Goal: Find specific page/section: Find specific page/section

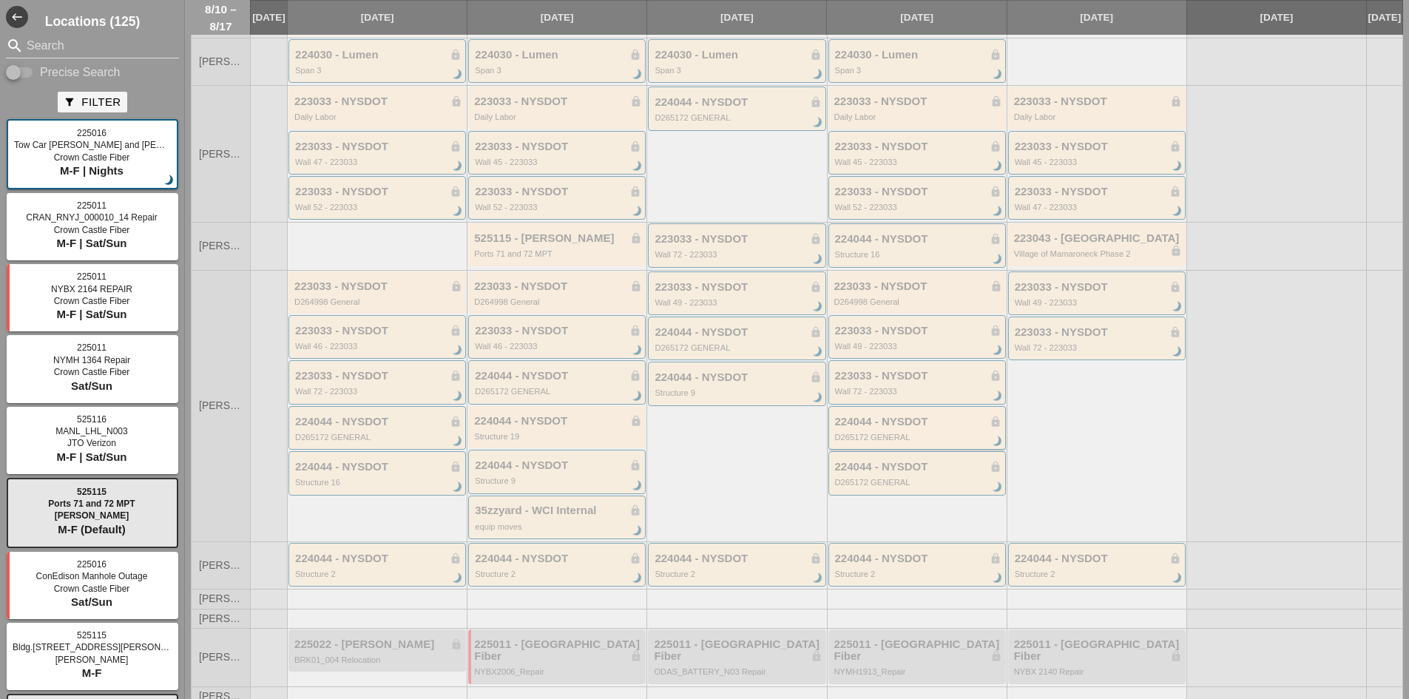
scroll to position [217, 0]
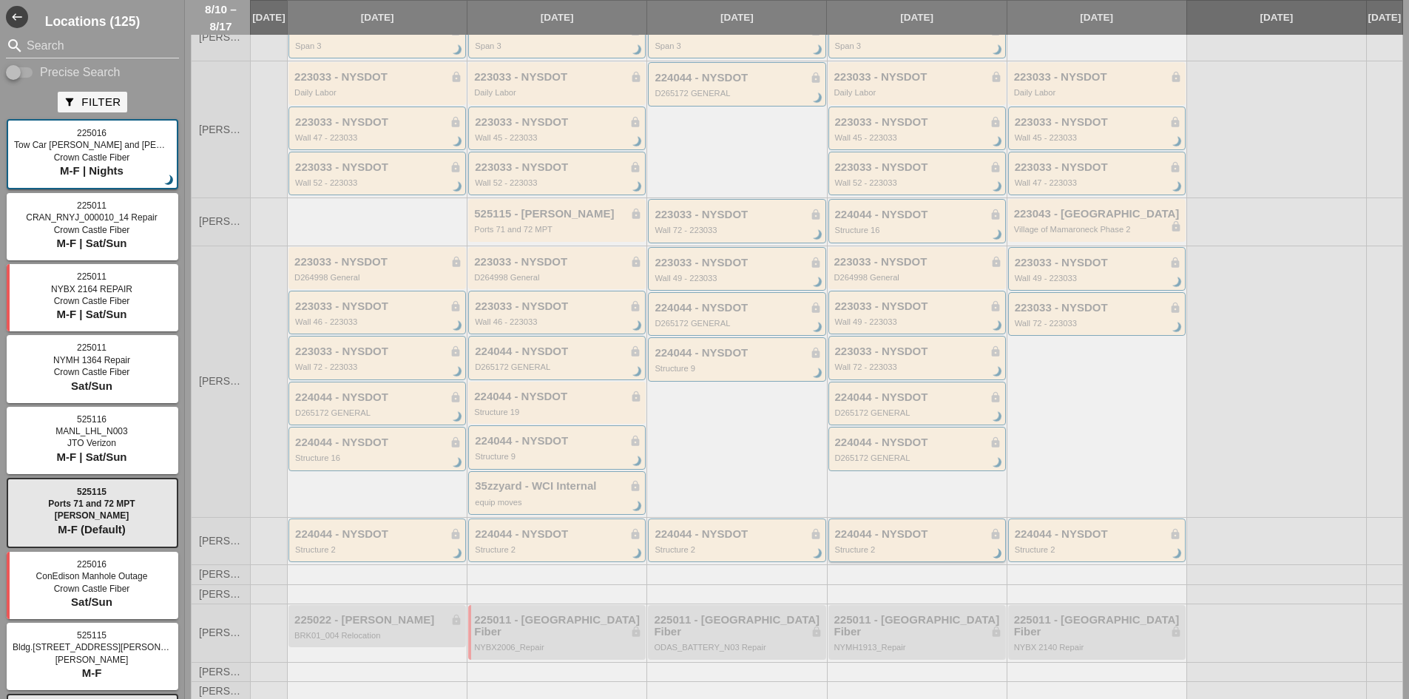
click at [902, 541] on div "224044 - NYSDOT lock" at bounding box center [918, 534] width 166 height 13
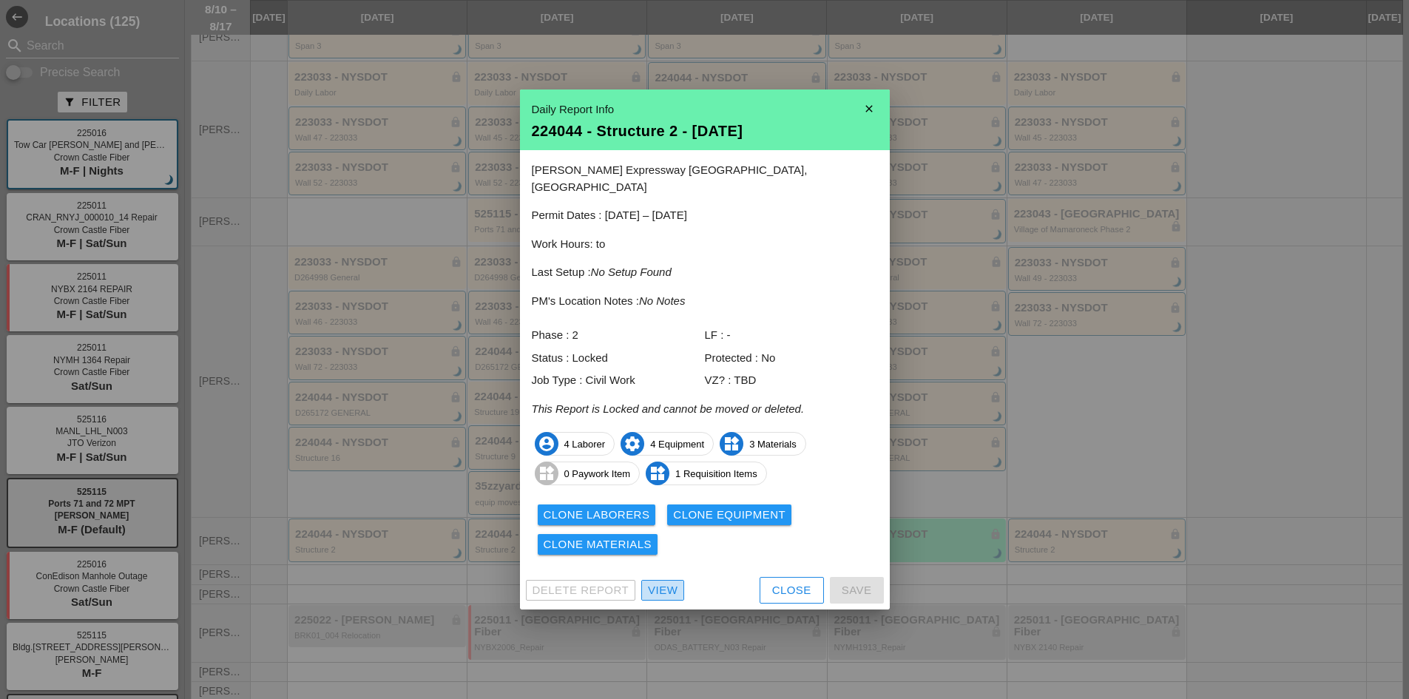
click at [657, 582] on div "View" at bounding box center [663, 590] width 30 height 17
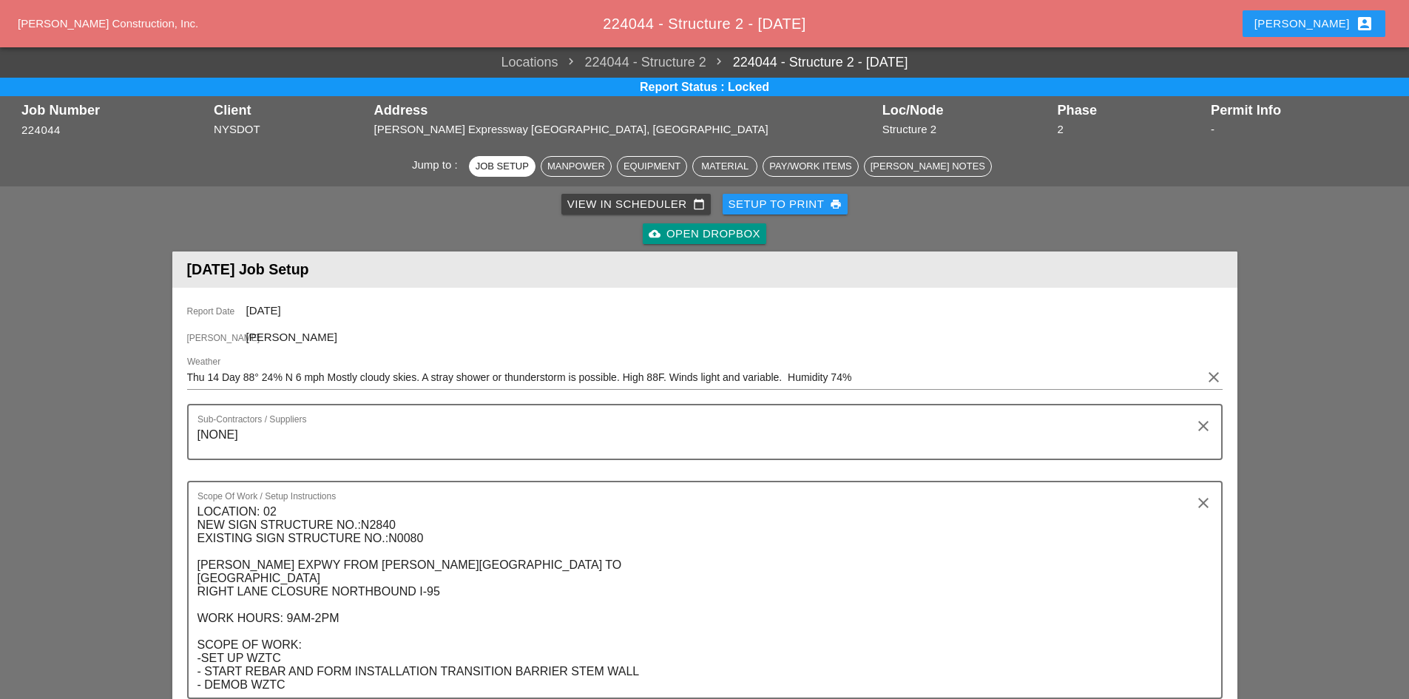
click at [702, 239] on div "cloud_upload Open Dropbox" at bounding box center [705, 234] width 112 height 17
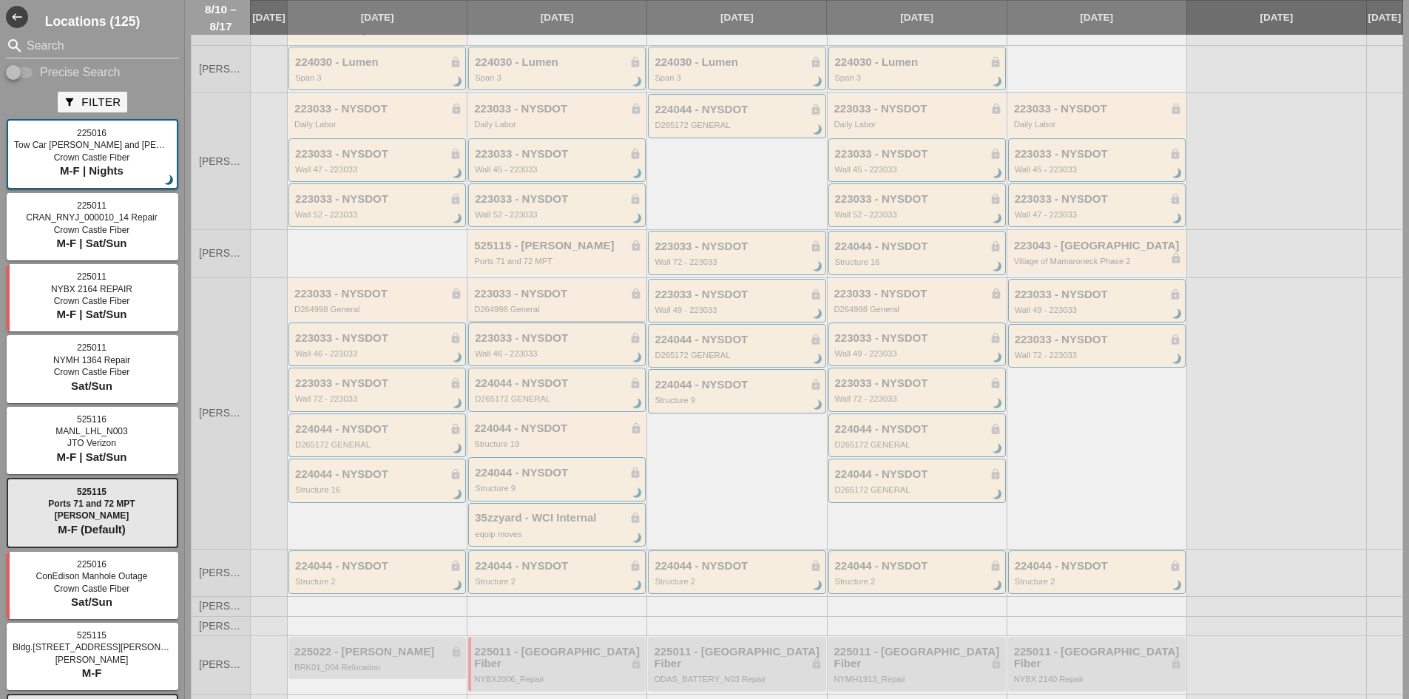
scroll to position [217, 0]
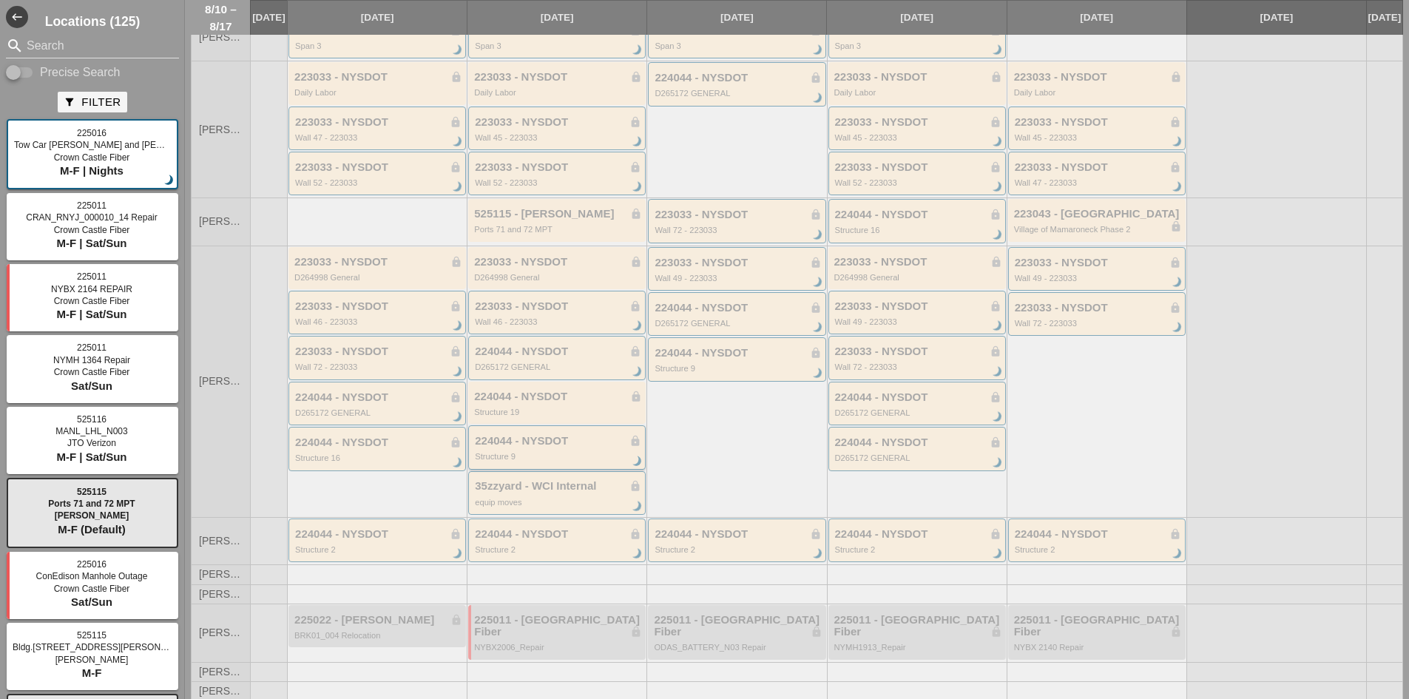
click at [548, 461] on div "Structure 9" at bounding box center [558, 456] width 166 height 9
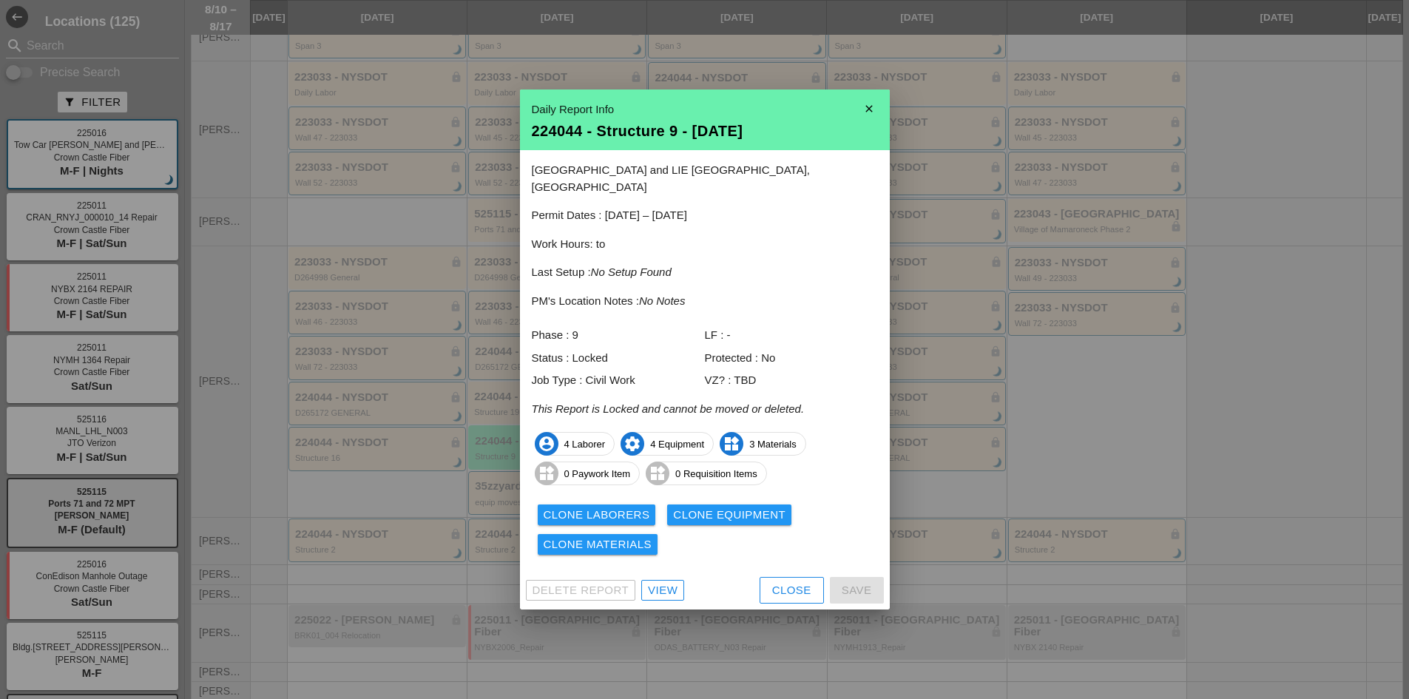
click at [667, 584] on div "View" at bounding box center [663, 590] width 30 height 17
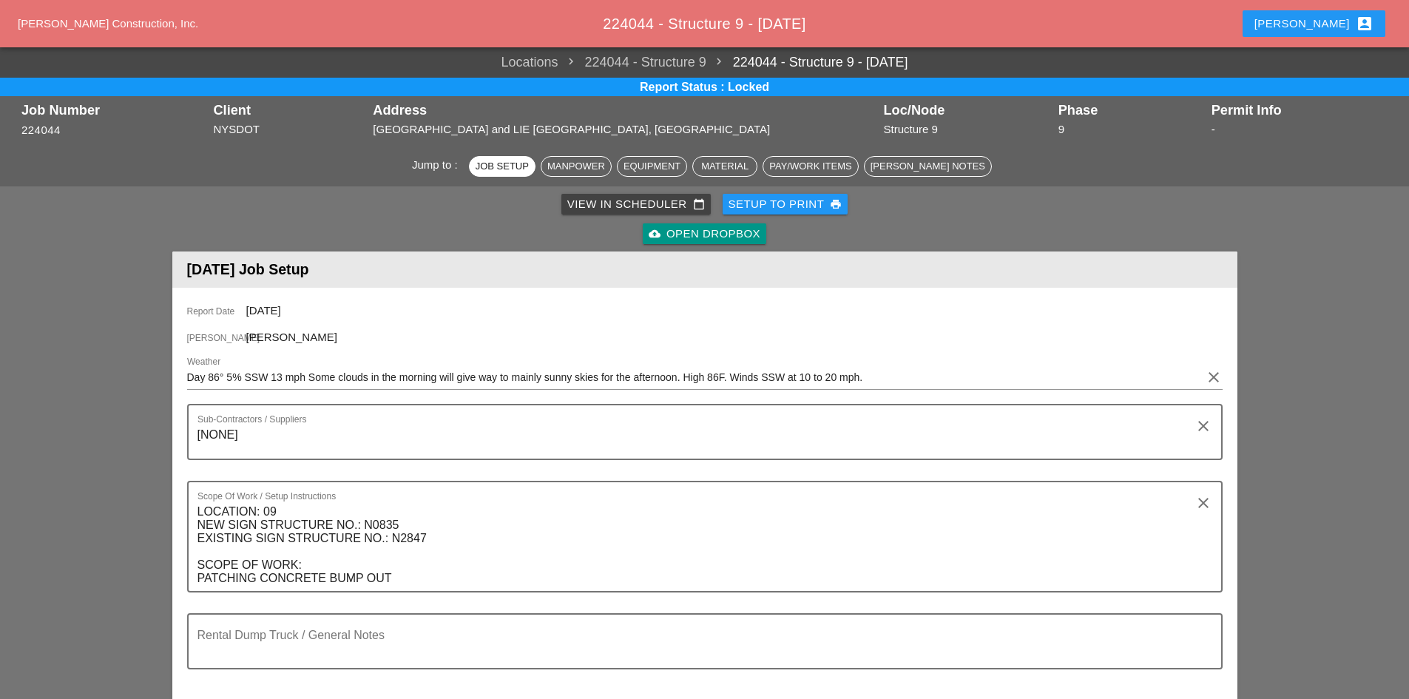
click at [700, 231] on div "cloud_upload Open Dropbox" at bounding box center [705, 234] width 112 height 17
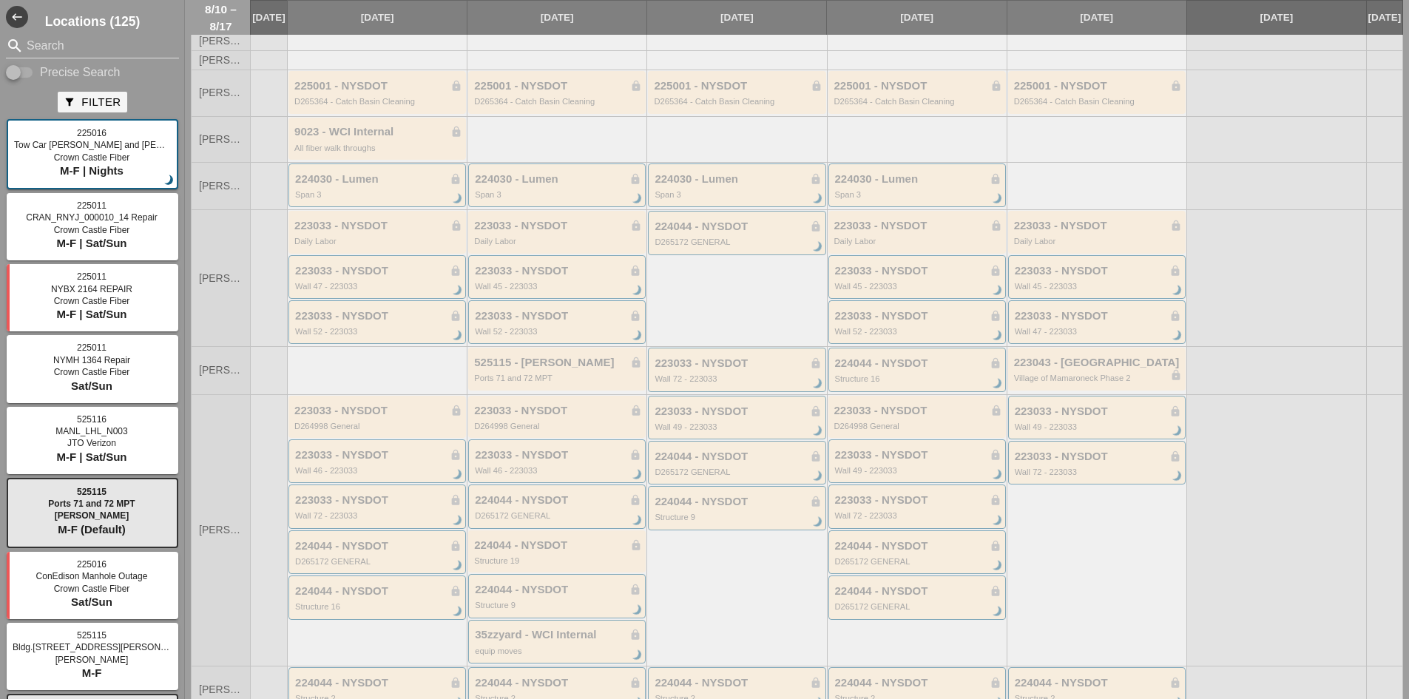
scroll to position [217, 0]
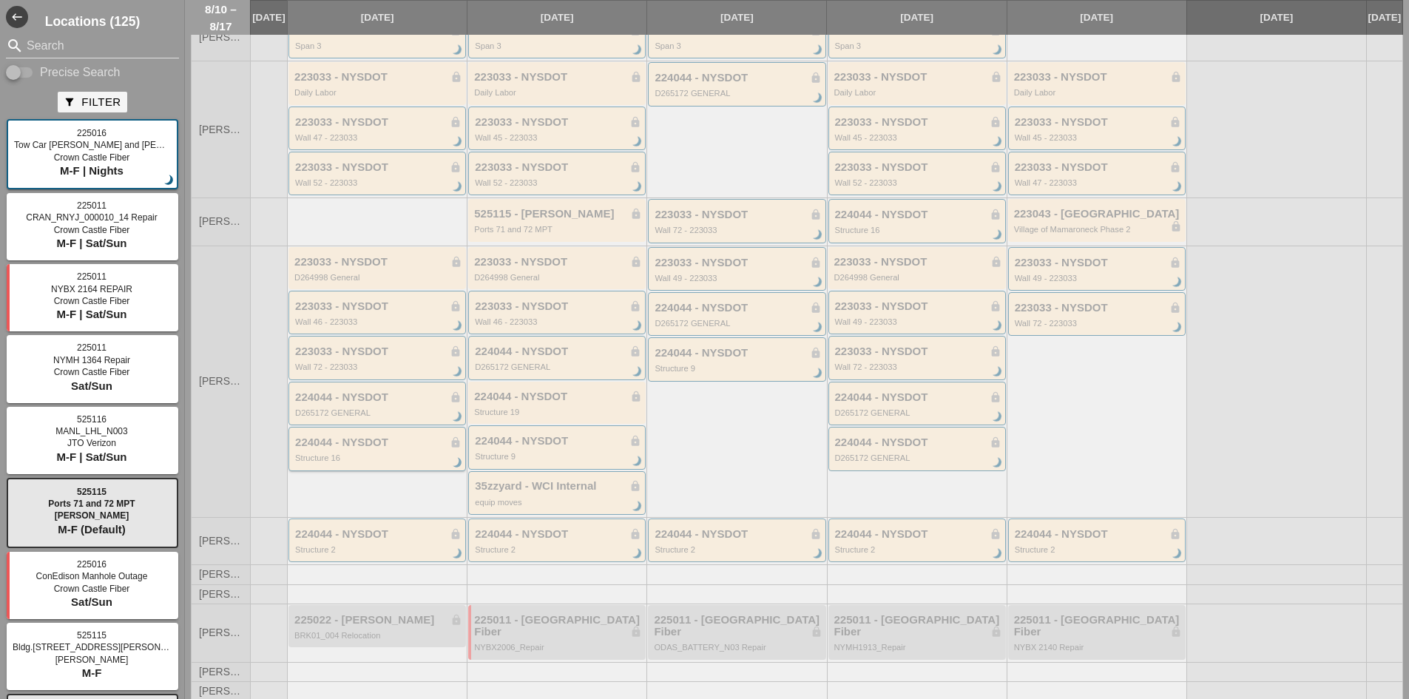
click at [400, 462] on div "Structure 16" at bounding box center [378, 457] width 166 height 9
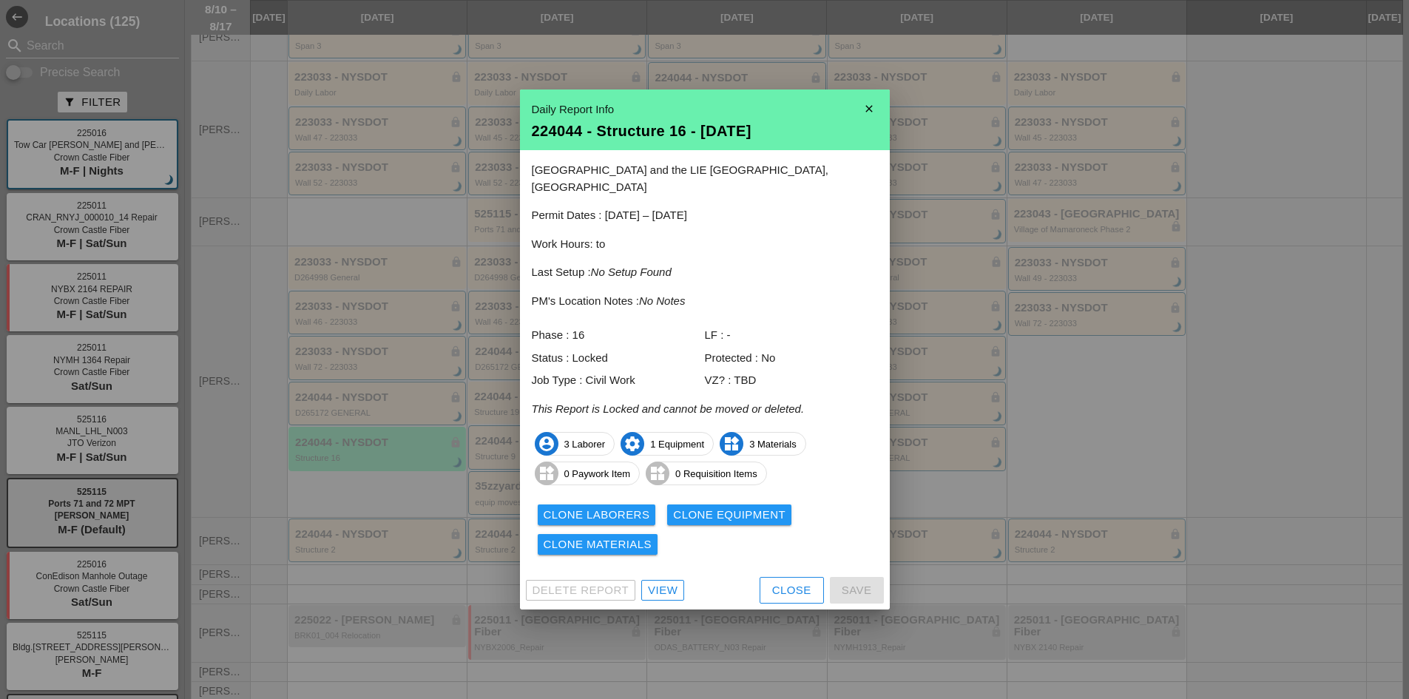
click at [666, 582] on div "View" at bounding box center [663, 590] width 30 height 17
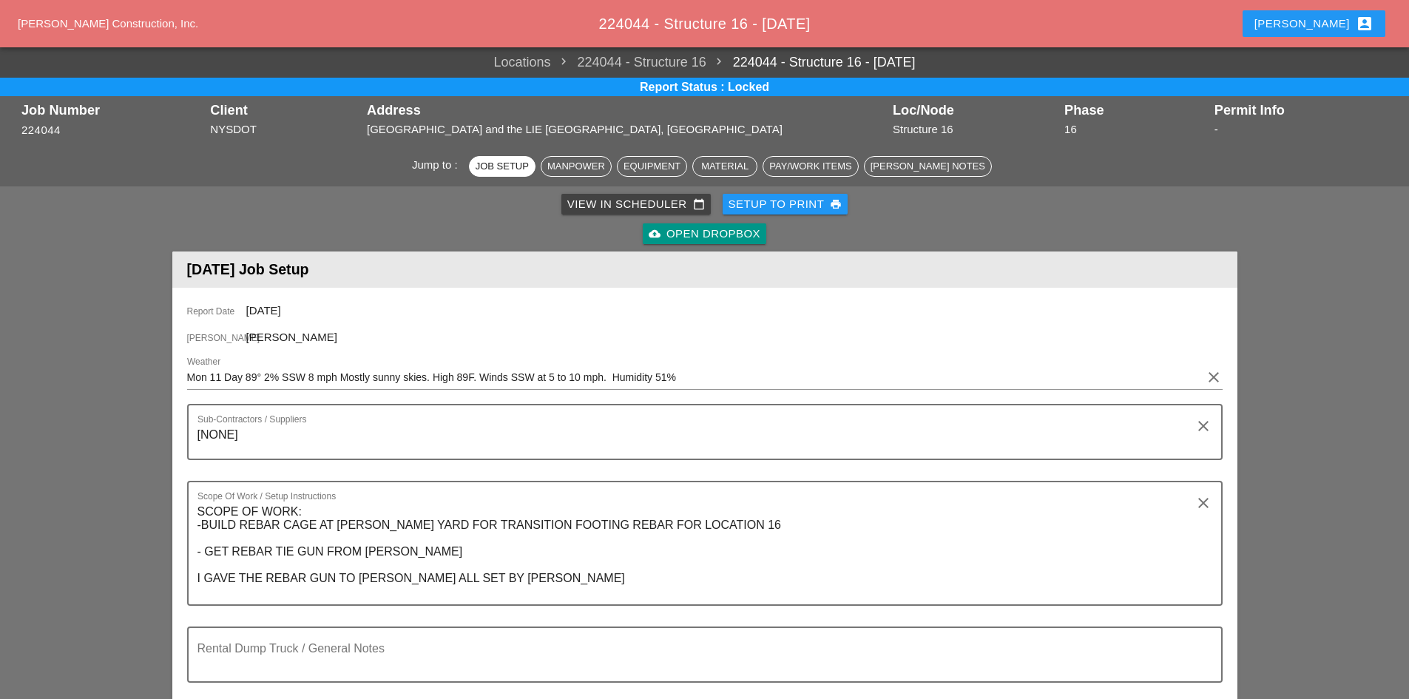
click at [697, 219] on div "cloud_upload Open Dropbox" at bounding box center [704, 234] width 1059 height 30
click at [694, 235] on div "cloud_upload Open Dropbox" at bounding box center [705, 234] width 112 height 17
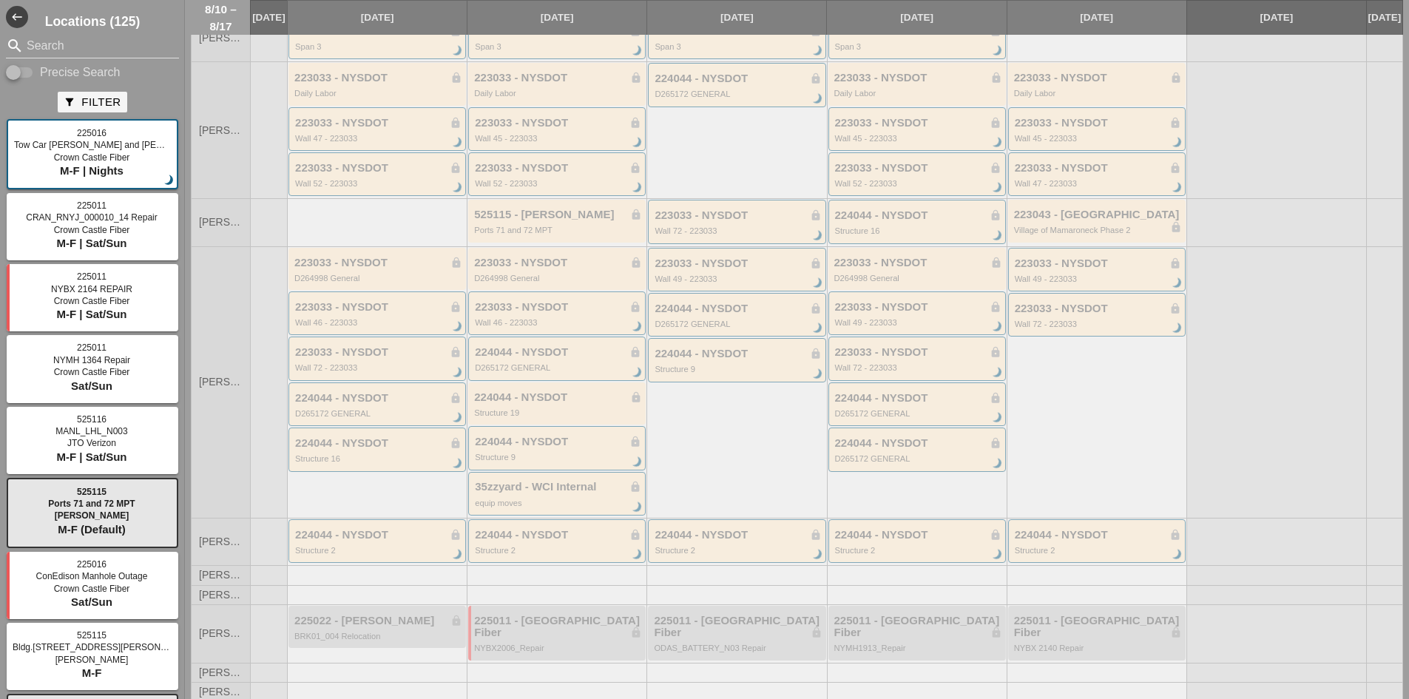
scroll to position [217, 0]
click at [360, 358] on div "223033 - NYSDOT lock" at bounding box center [378, 351] width 166 height 13
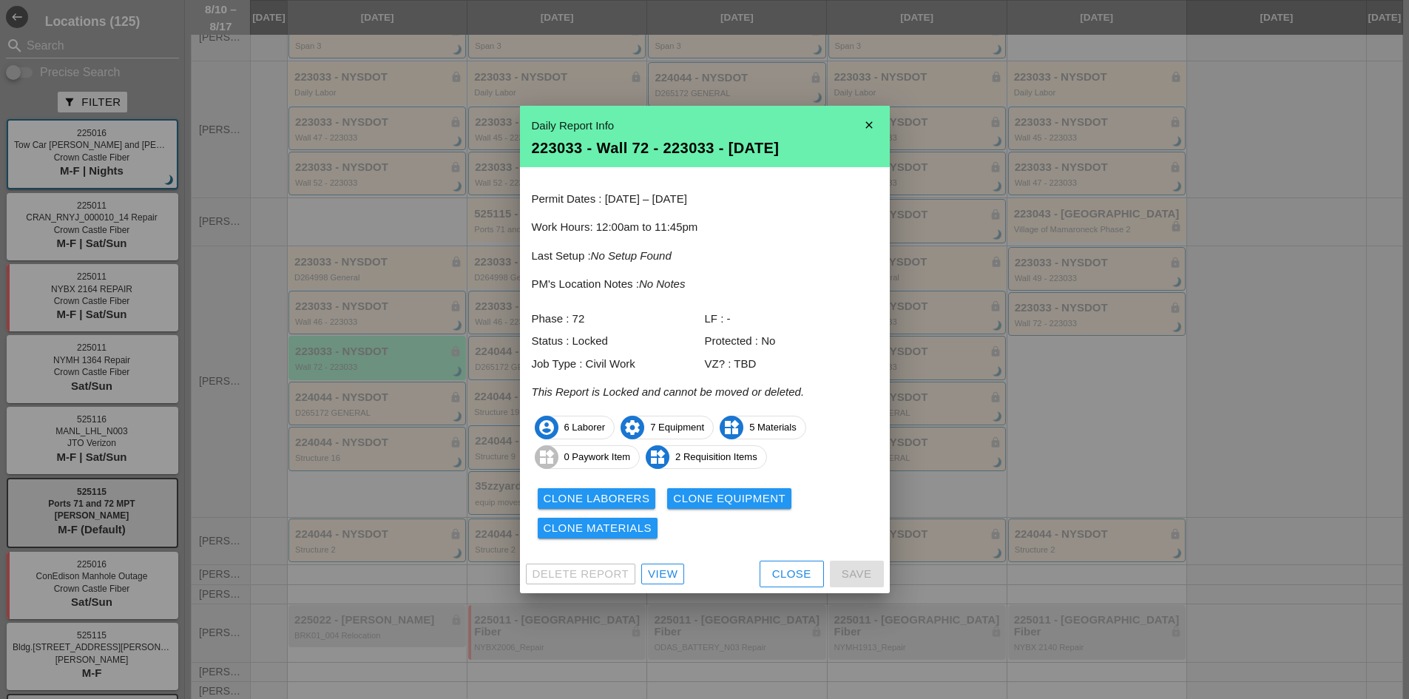
click at [751, 571] on div "Delete Report View Close Save" at bounding box center [705, 574] width 370 height 38
click at [660, 569] on div "View" at bounding box center [663, 574] width 30 height 17
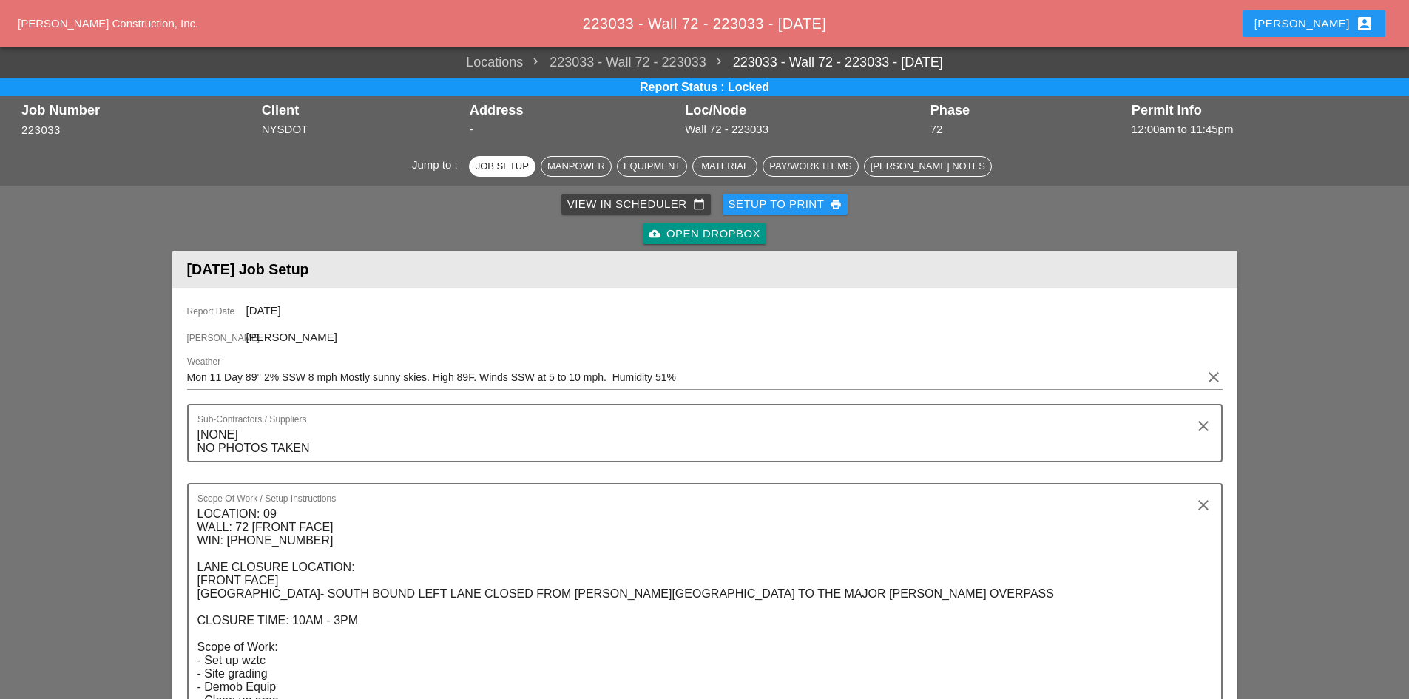
click at [676, 238] on div "cloud_upload Open Dropbox" at bounding box center [705, 234] width 112 height 17
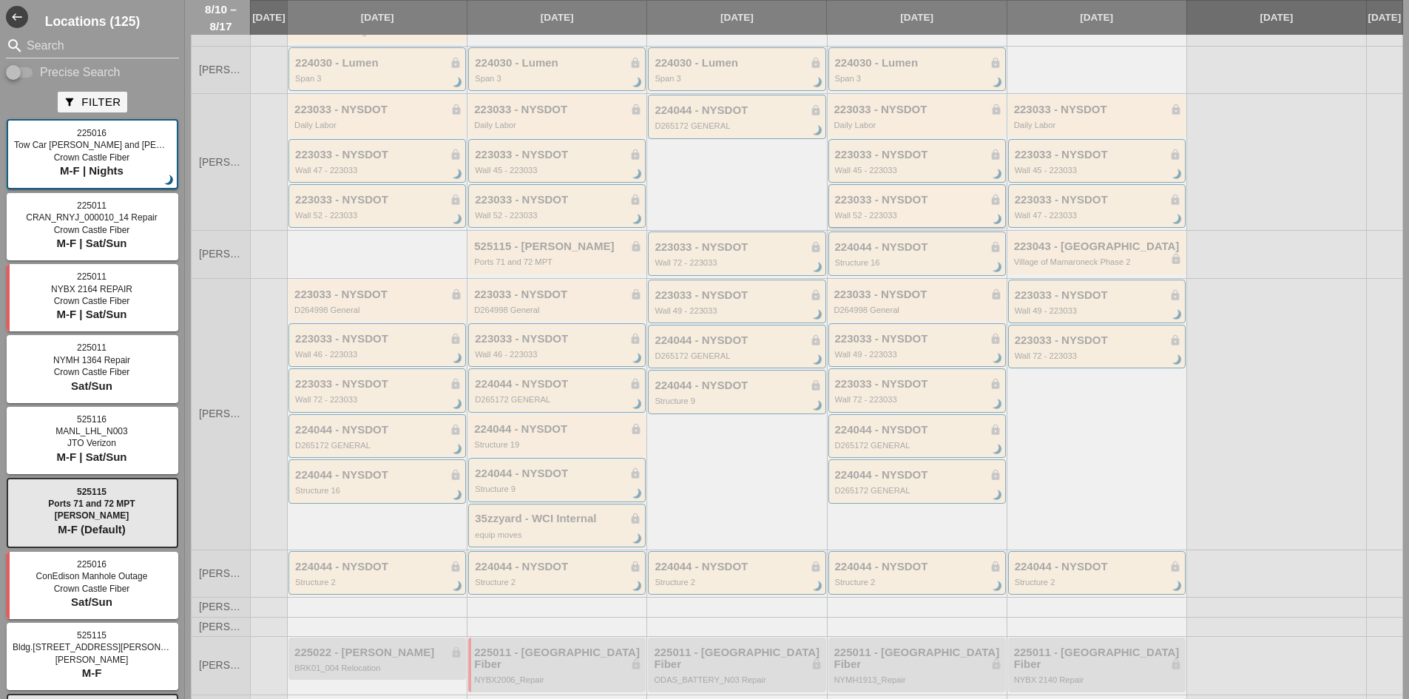
scroll to position [217, 0]
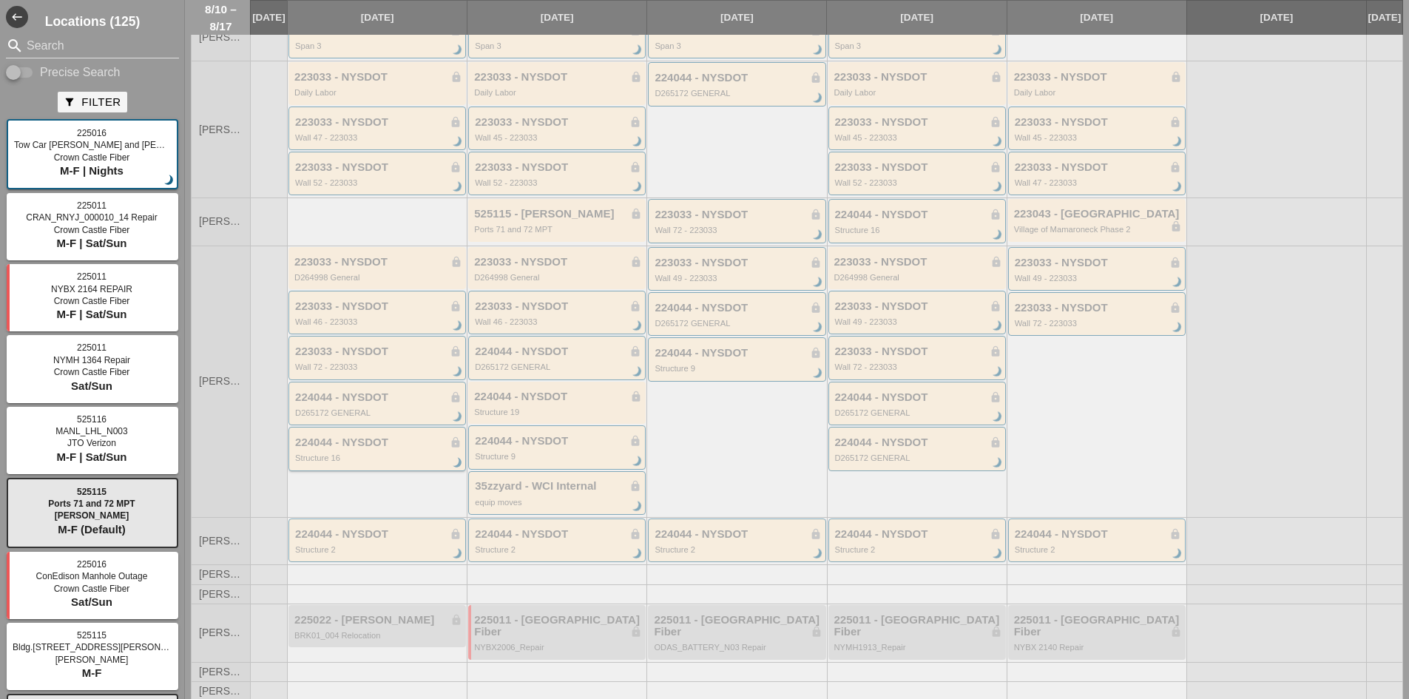
click at [361, 462] on div "Structure 16" at bounding box center [378, 457] width 166 height 9
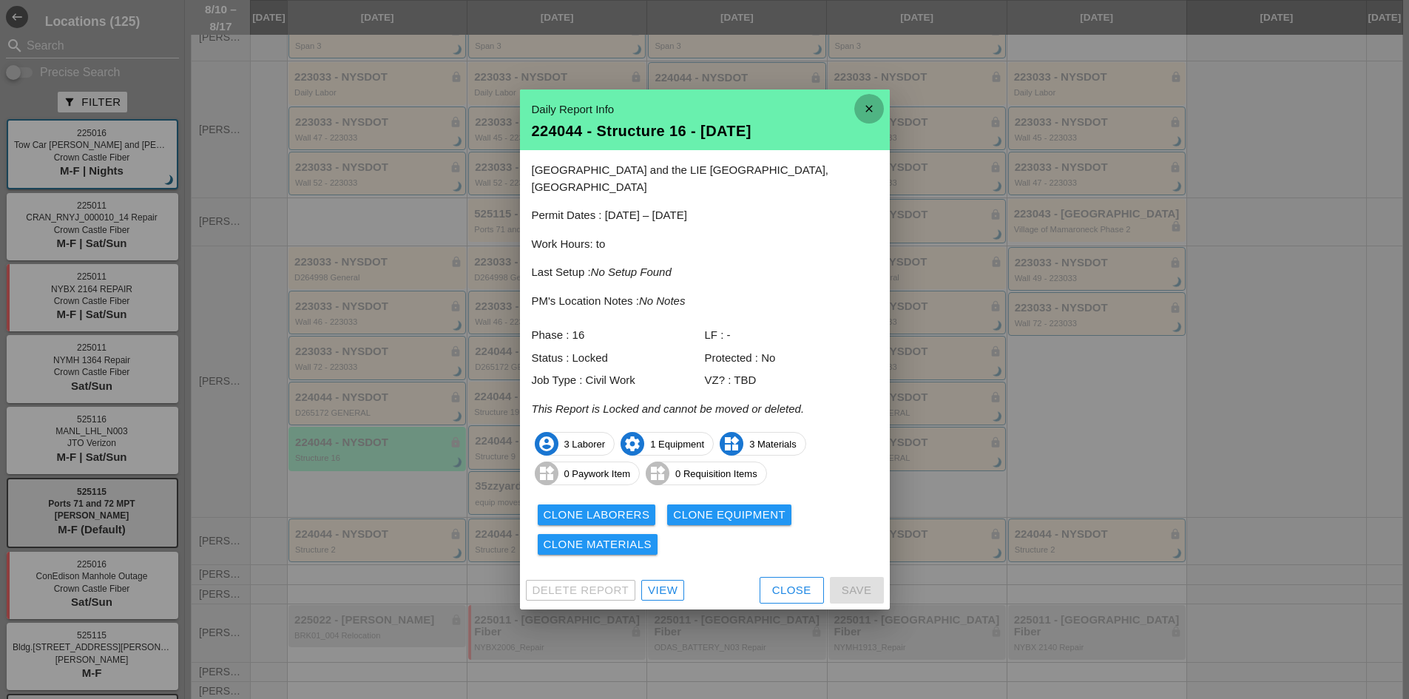
click at [869, 117] on icon "close" at bounding box center [869, 109] width 30 height 30
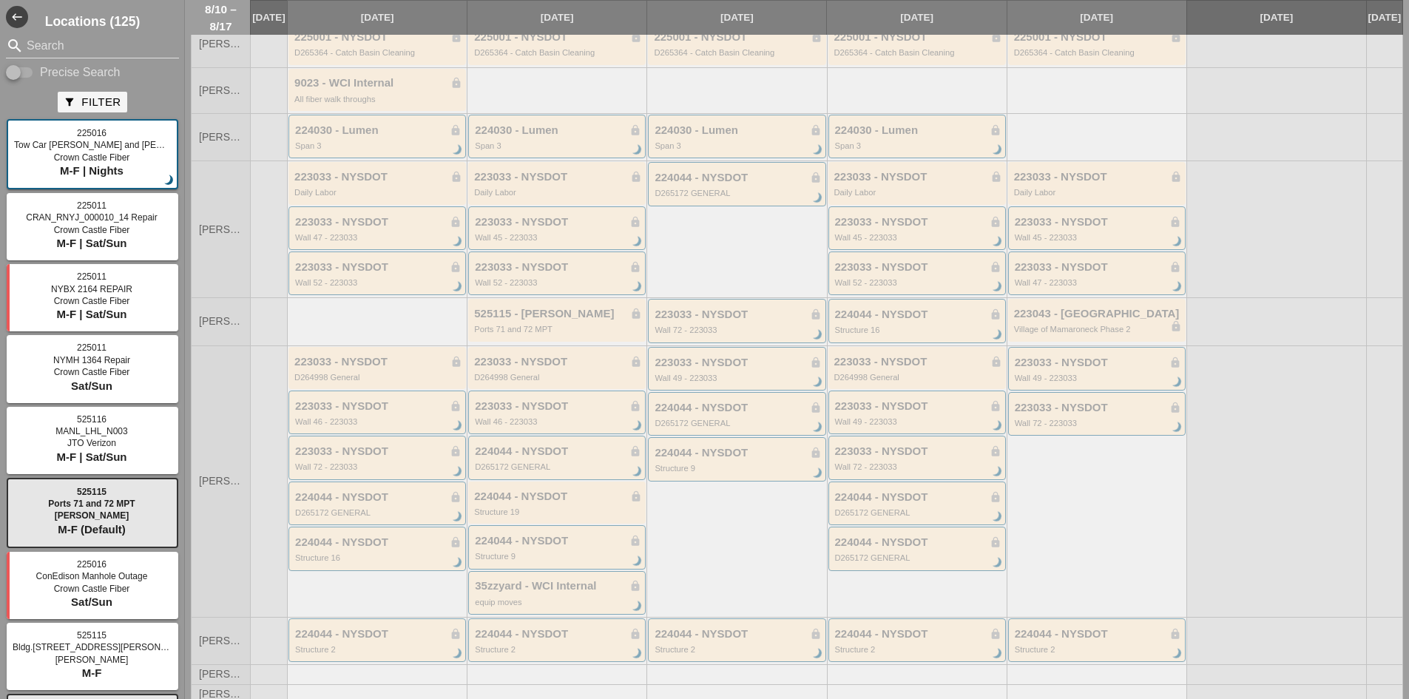
scroll to position [148, 0]
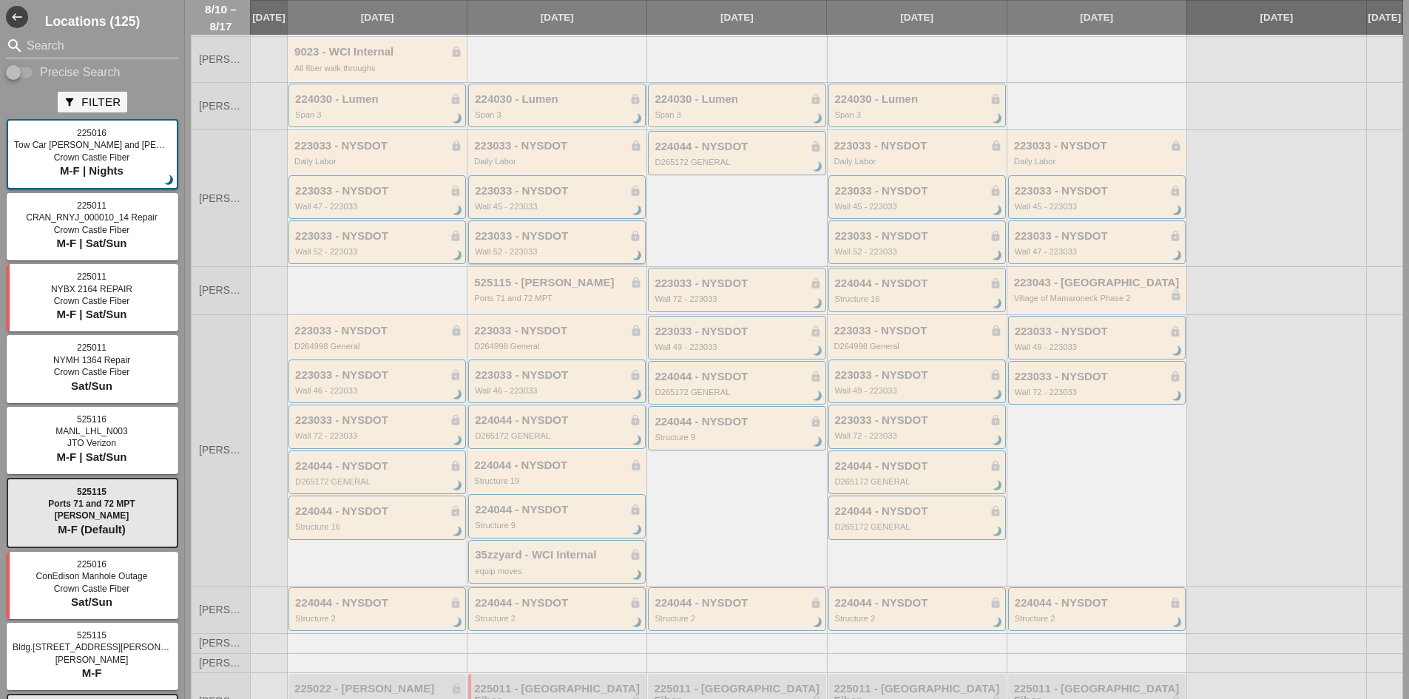
click at [574, 256] on div "223033 - NYSDOT lock Wall 52 - 223033 brightness_3" at bounding box center [558, 243] width 166 height 27
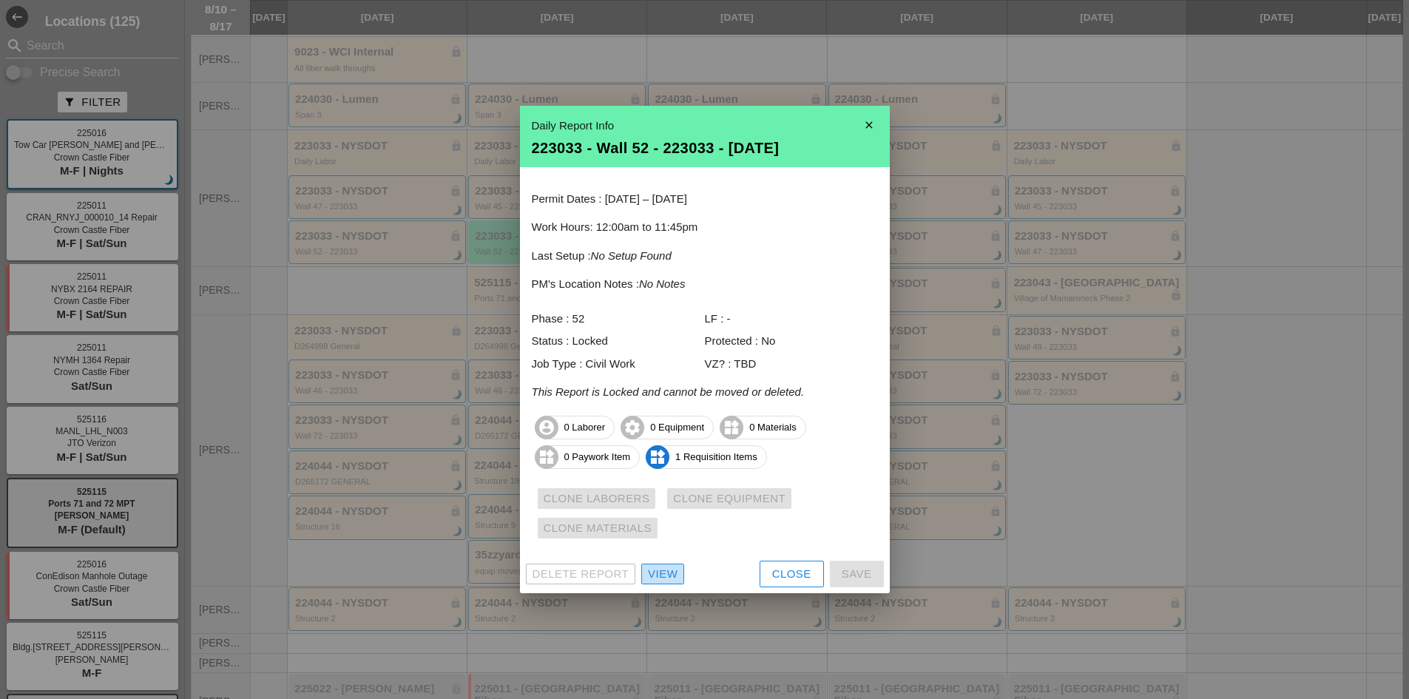
click at [670, 576] on div "View" at bounding box center [663, 574] width 30 height 17
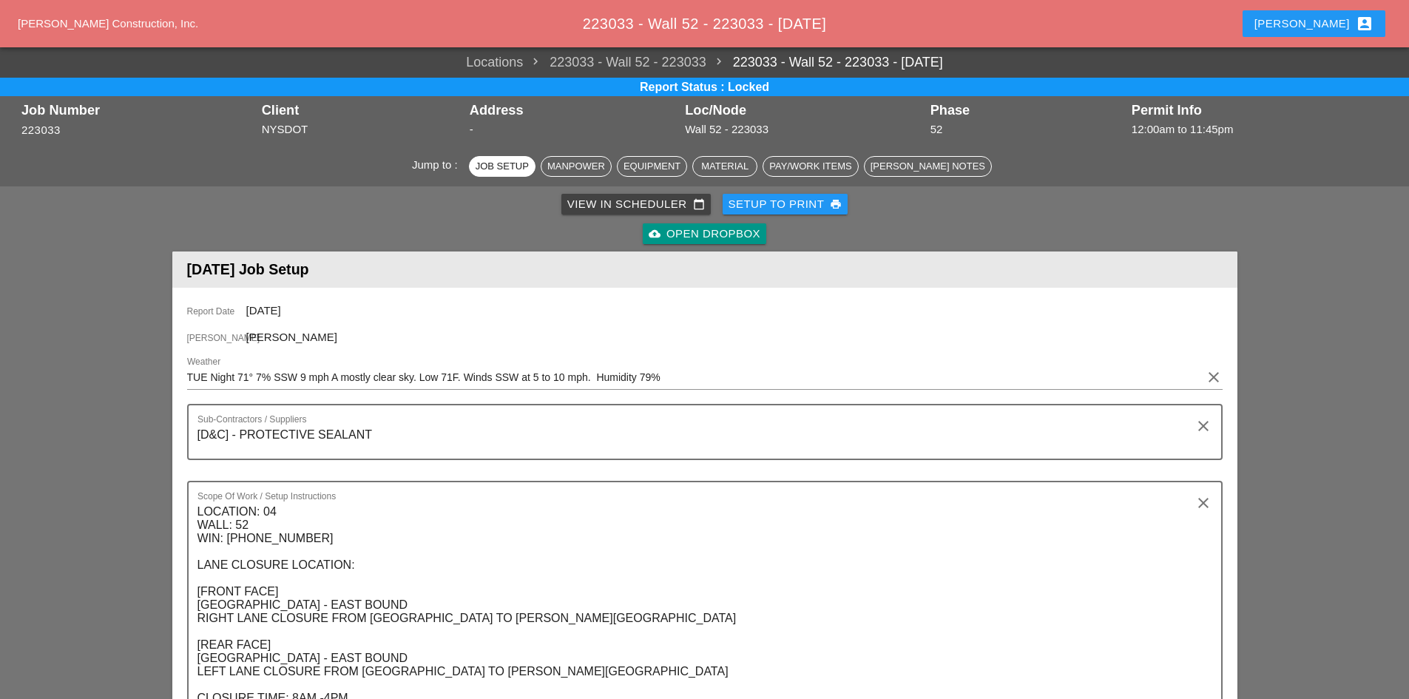
click at [730, 230] on div "cloud_upload Open Dropbox" at bounding box center [705, 234] width 112 height 17
